Goal: Information Seeking & Learning: Learn about a topic

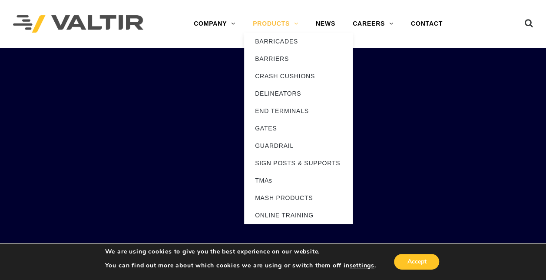
click at [298, 24] on link "PRODUCTS" at bounding box center [275, 23] width 63 height 17
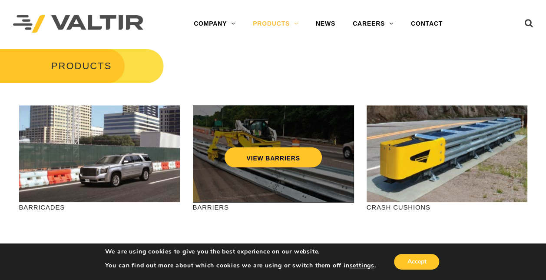
click at [246, 170] on div "VIEW BARRIERS" at bounding box center [273, 153] width 161 height 97
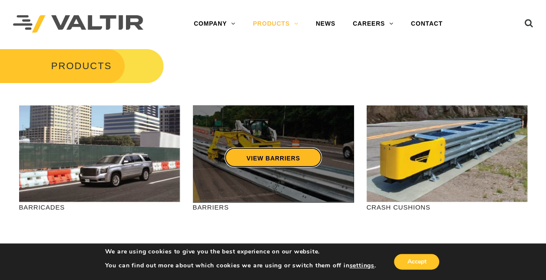
click at [253, 157] on link "VIEW BARRIERS" at bounding box center [273, 157] width 97 height 20
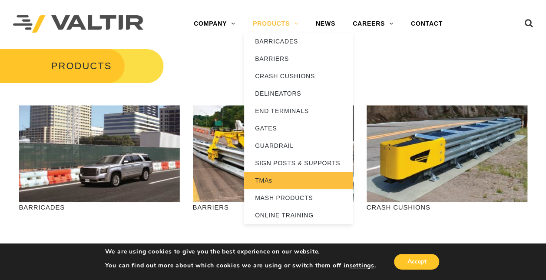
click at [263, 181] on link "TMAs" at bounding box center [298, 180] width 109 height 17
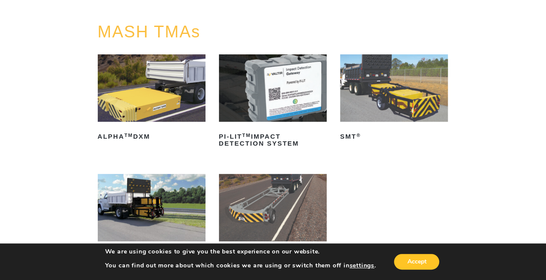
scroll to position [87, 0]
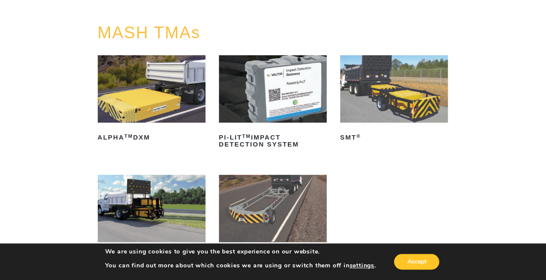
click at [392, 109] on img at bounding box center [394, 88] width 108 height 67
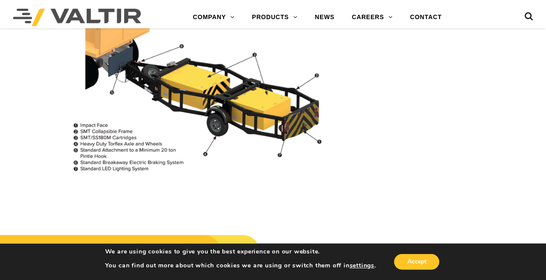
scroll to position [652, 0]
